Goal: Book appointment/travel/reservation

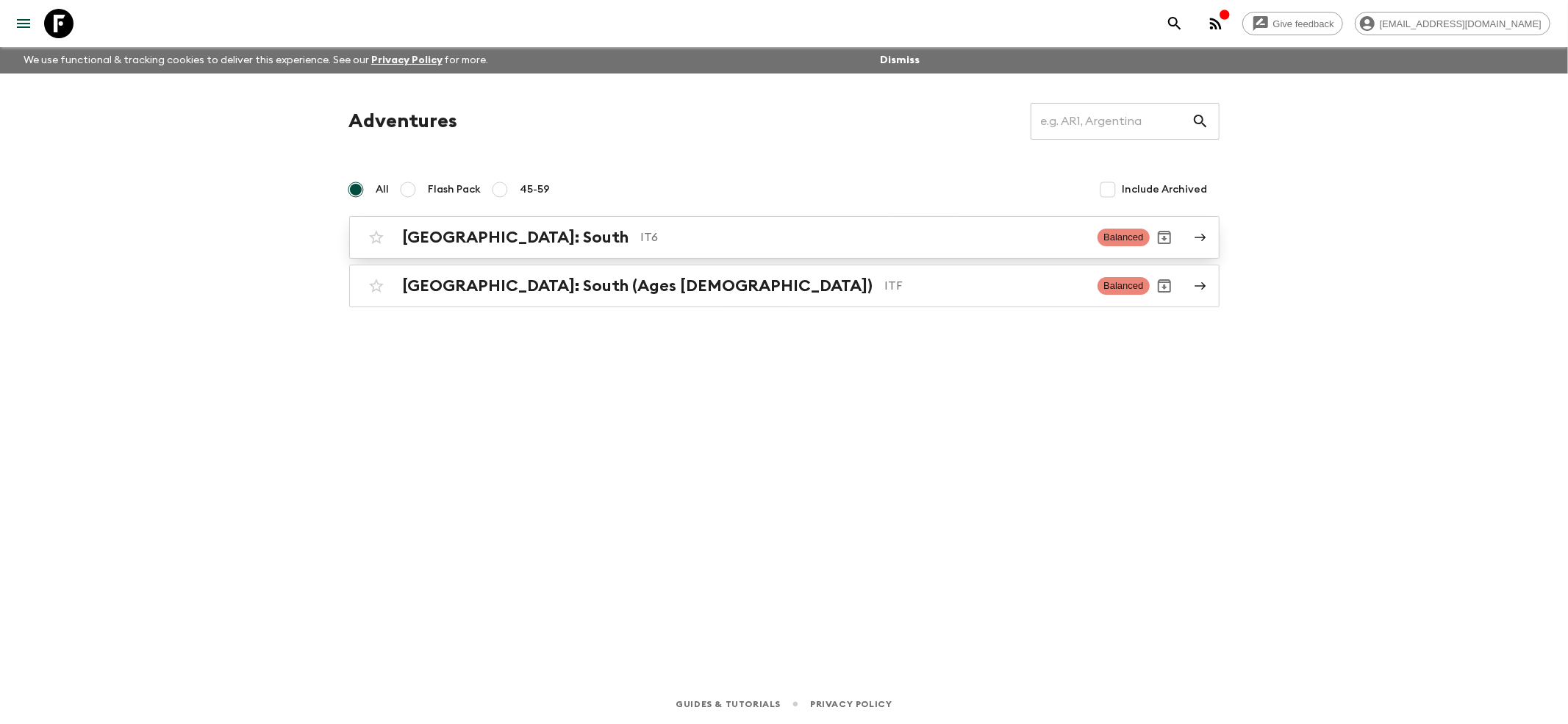
click at [480, 234] on h2 "[GEOGRAPHIC_DATA]: South" at bounding box center [516, 237] width 226 height 20
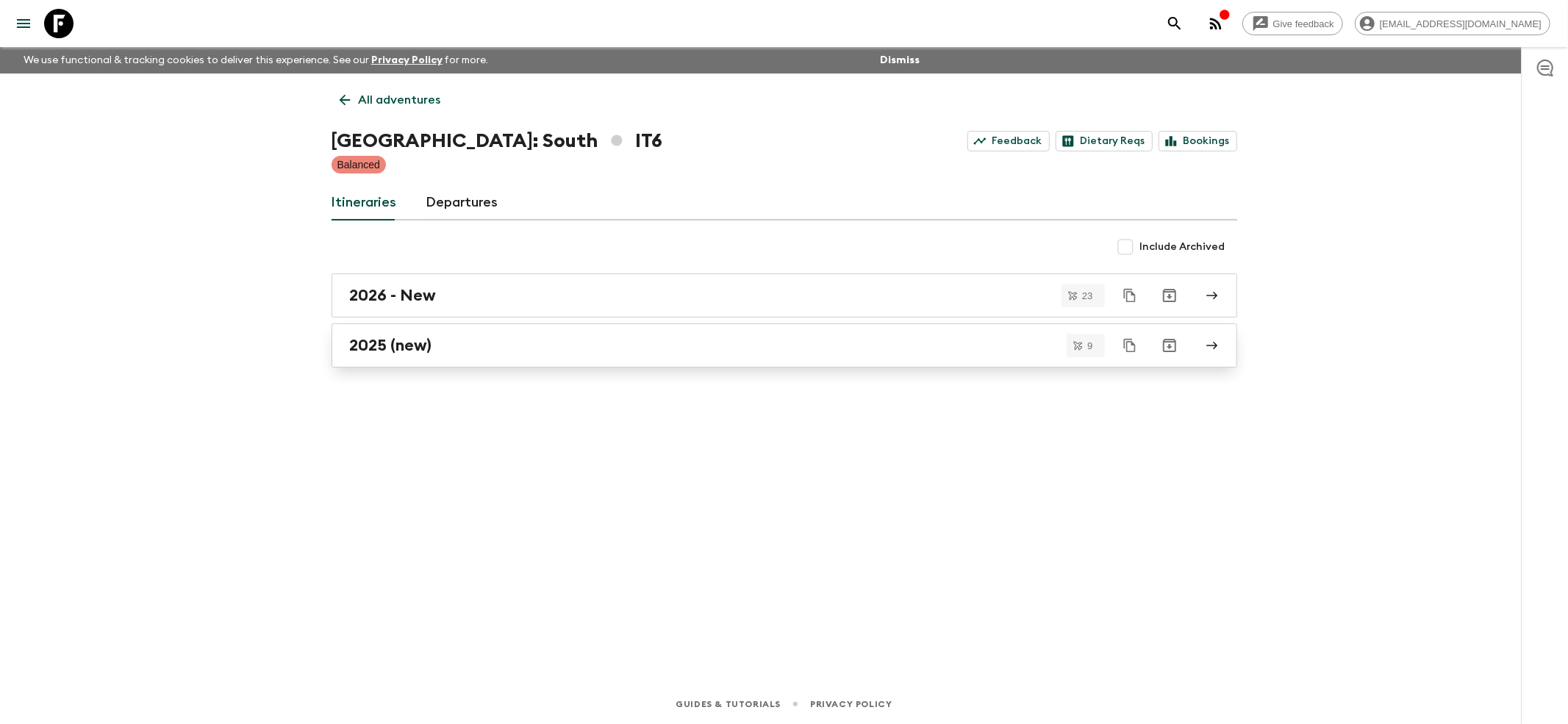
click at [368, 354] on h2 "2025 (new)" at bounding box center [391, 345] width 82 height 20
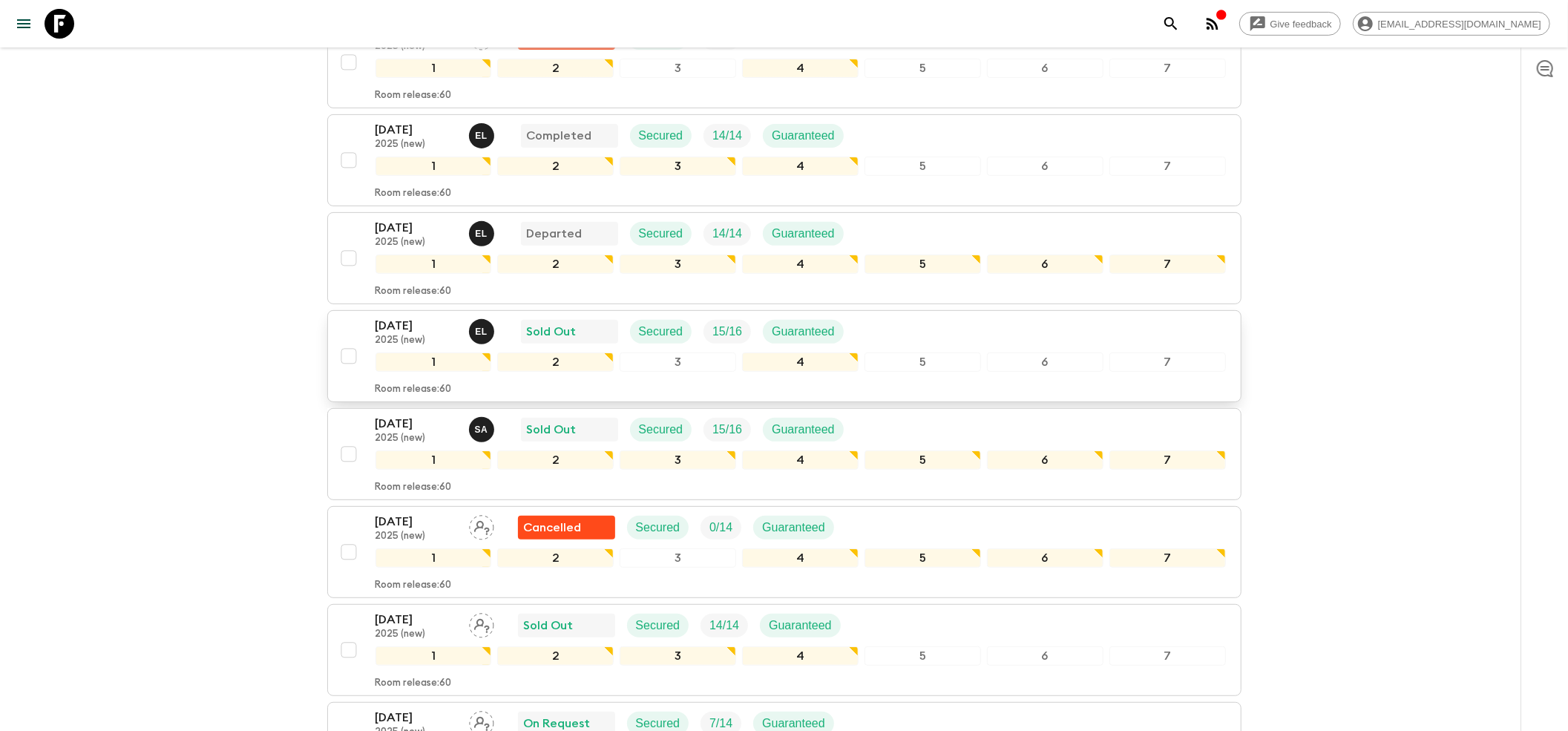
scroll to position [396, 0]
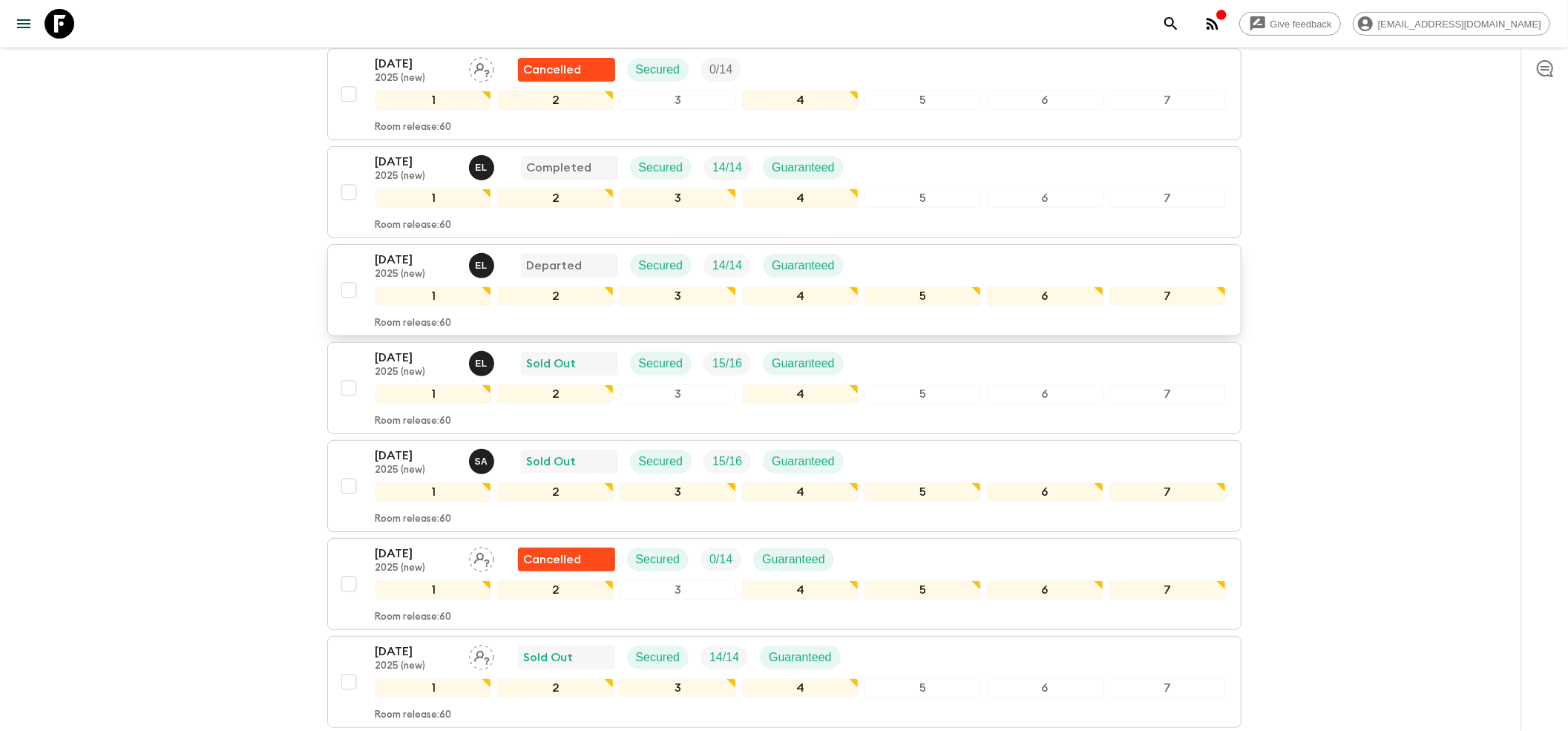
click at [414, 269] on p "2025 (new)" at bounding box center [416, 274] width 82 height 12
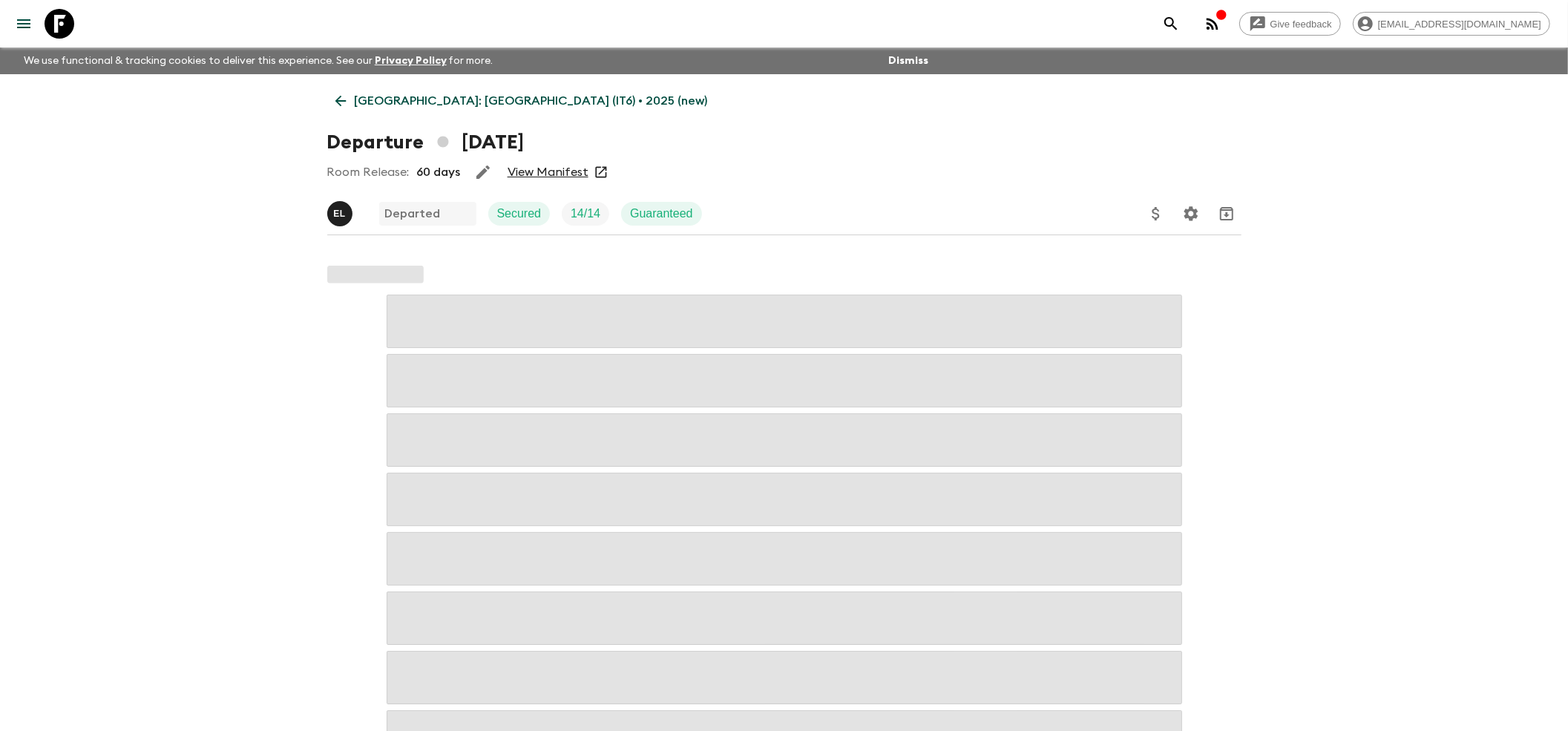
click at [535, 171] on link "View Manifest" at bounding box center [548, 172] width 81 height 15
